Goal: Information Seeking & Learning: Learn about a topic

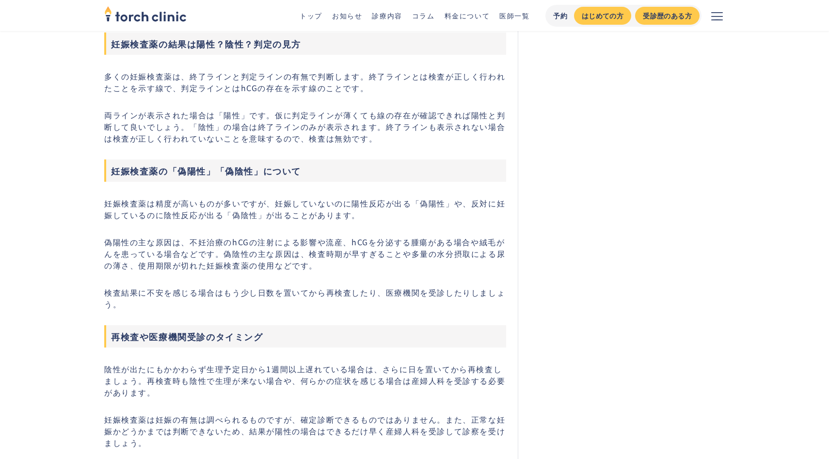
scroll to position [2683, 0]
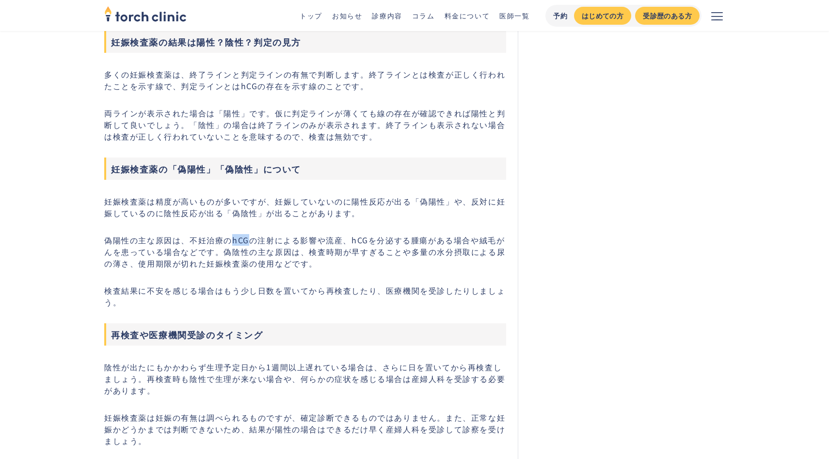
drag, startPoint x: 233, startPoint y: 227, endPoint x: 251, endPoint y: 226, distance: 18.0
click at [251, 234] on p "偽陽性の主な原因は、不妊治療のhCGの注射による影響や流産、hCGを分泌する腫瘍がある場合や絨毛がんを患っている場合などです。偽陰性の主な原因は、検査時期が早…" at bounding box center [305, 251] width 402 height 35
copy p "hCG"
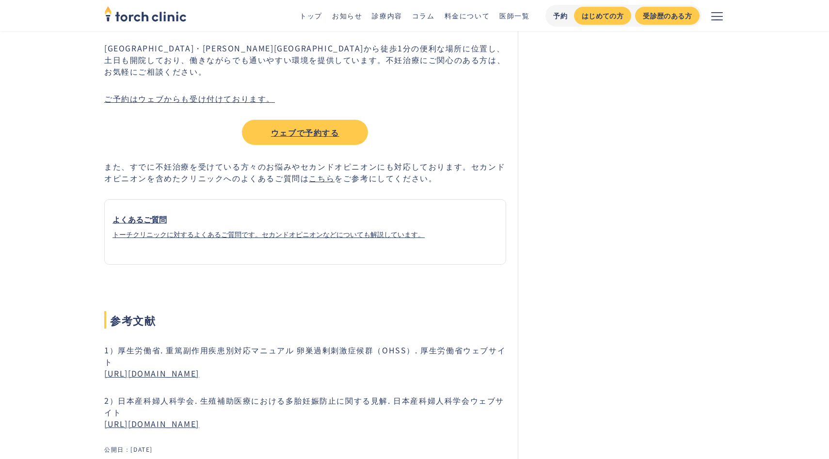
scroll to position [4306, 0]
